Goal: Navigation & Orientation: Find specific page/section

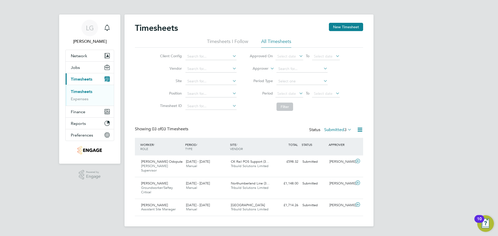
click at [85, 90] on link "Timesheets" at bounding box center [82, 91] width 22 height 5
click at [24, 87] on div "LG [PERSON_NAME] Notifications Applications: Network Team Members Businesses Si…" at bounding box center [249, 117] width 498 height 235
drag, startPoint x: 80, startPoint y: 91, endPoint x: 80, endPoint y: 94, distance: 2.6
click at [80, 91] on link "Timesheets" at bounding box center [82, 91] width 22 height 5
click at [78, 64] on button "Jobs" at bounding box center [90, 67] width 48 height 11
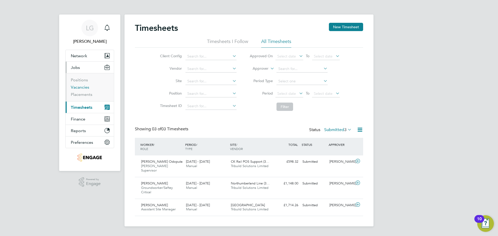
click at [85, 88] on link "Vacancies" at bounding box center [80, 87] width 18 height 5
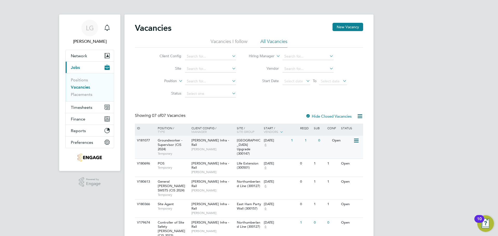
click at [354, 139] on icon at bounding box center [355, 141] width 5 height 6
click at [243, 143] on span "Surrey Quays Station Upgrade (300147)" at bounding box center [249, 147] width 24 height 18
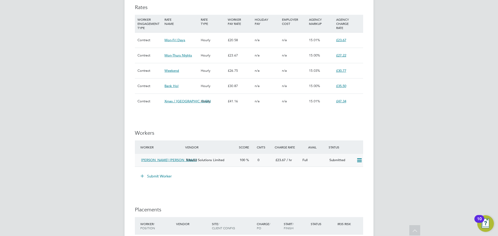
click at [357, 160] on icon at bounding box center [359, 160] width 6 height 4
click at [358, 160] on icon at bounding box center [359, 160] width 6 height 4
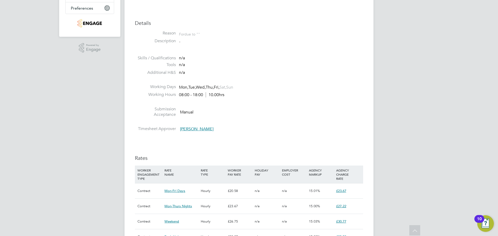
scroll to position [78, 0]
